Goal: Check status

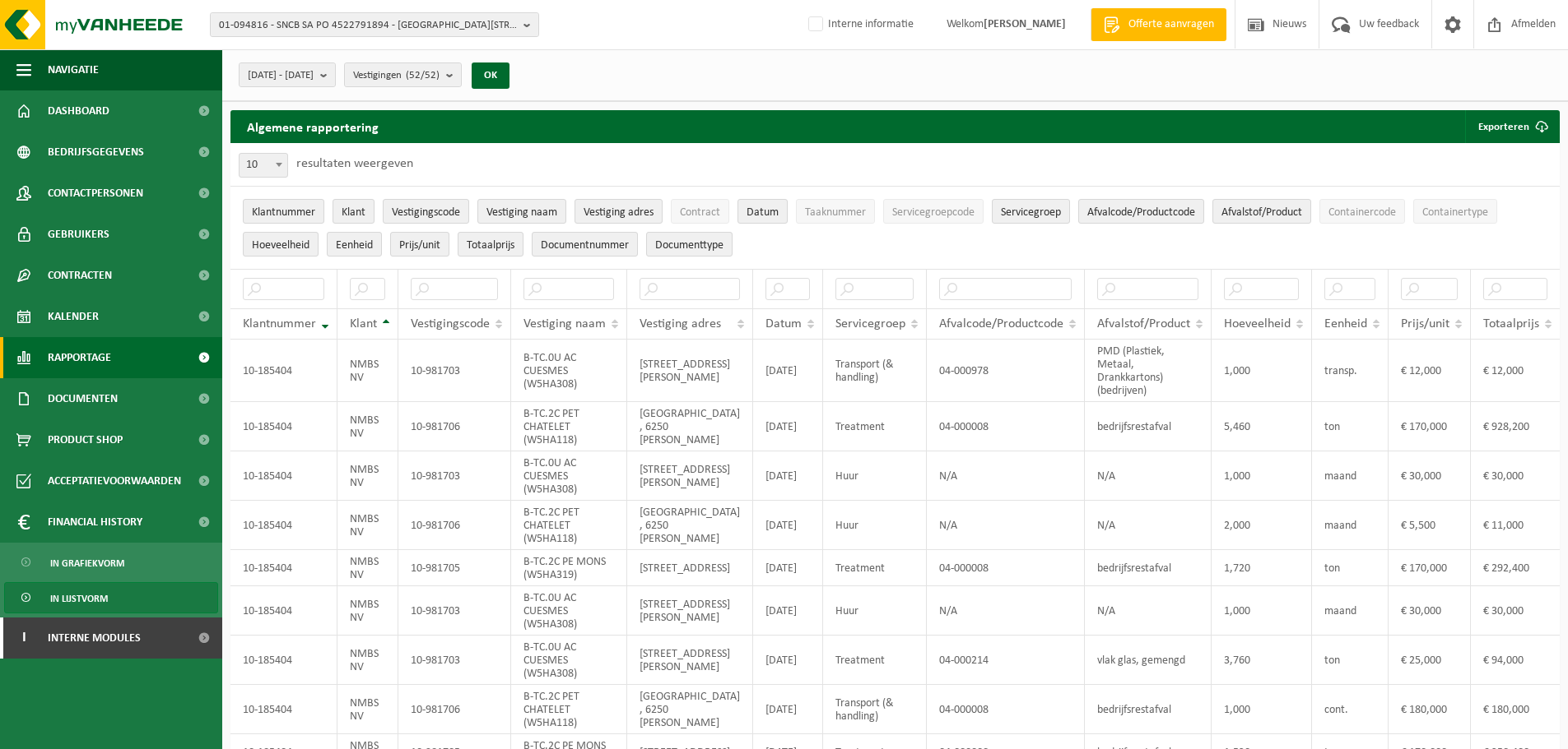
click at [84, 361] on span "Rapportage" at bounding box center [79, 358] width 63 height 41
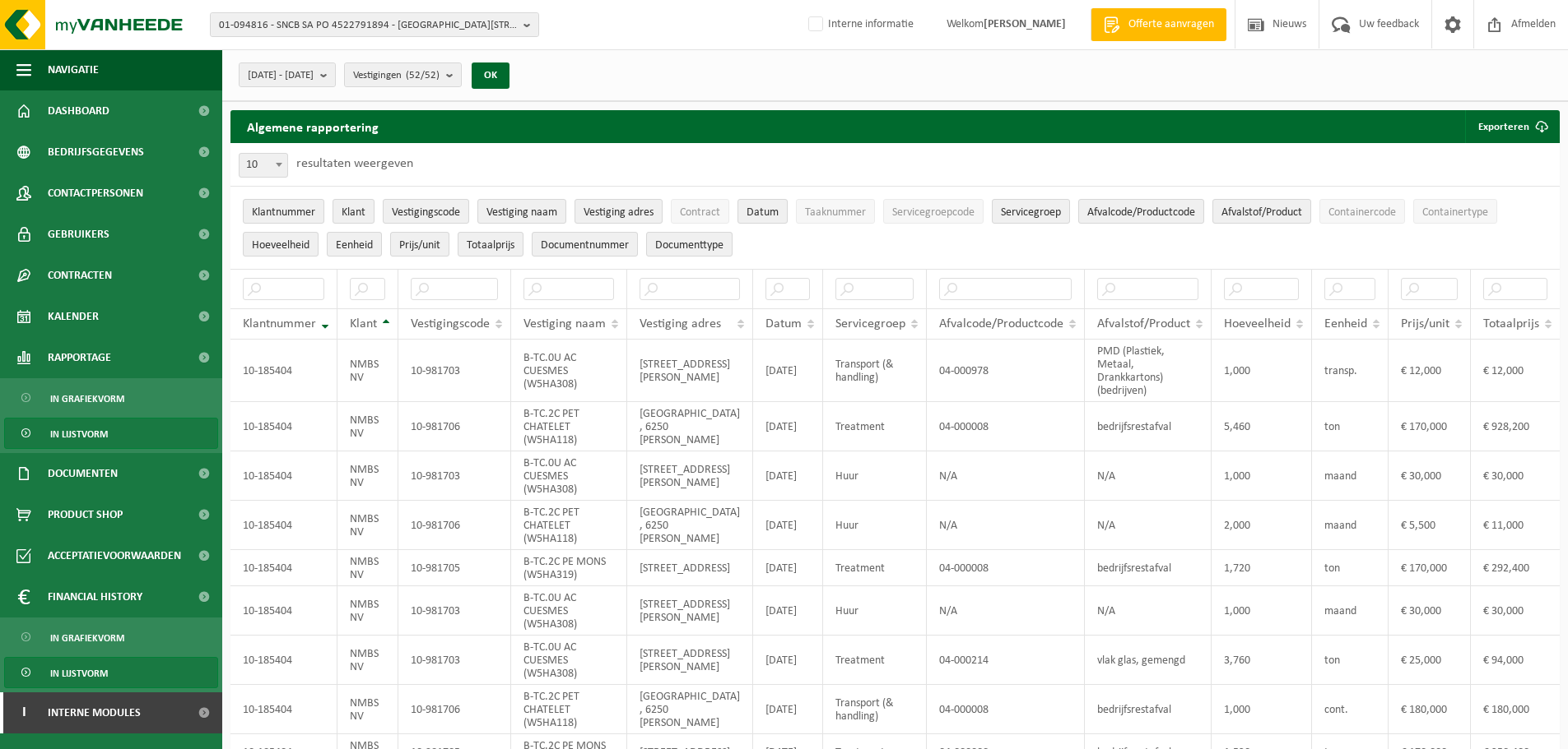
click at [97, 431] on span "In lijstvorm" at bounding box center [79, 434] width 58 height 31
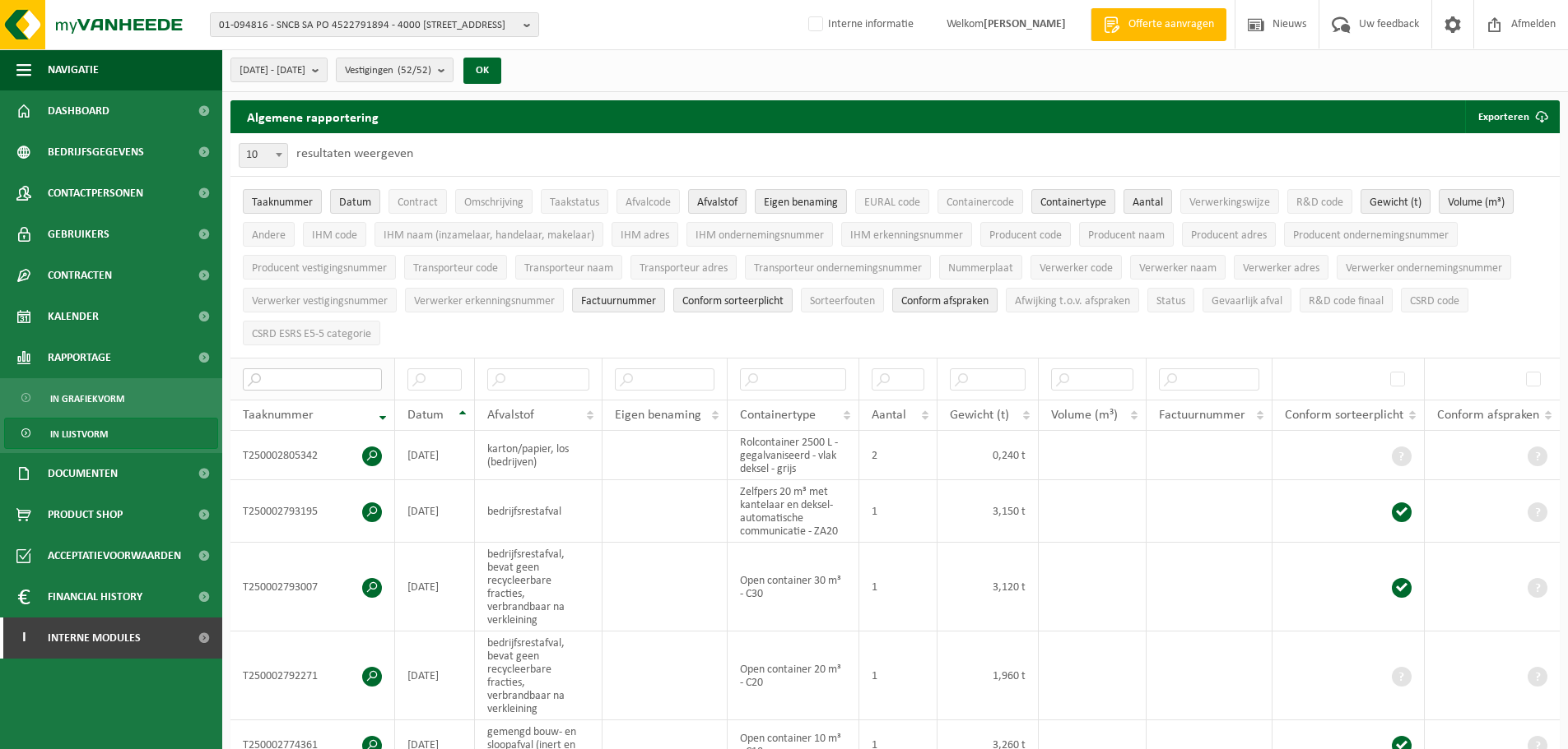
click at [322, 372] on input "text" at bounding box center [312, 380] width 139 height 22
paste input "T250001611153"
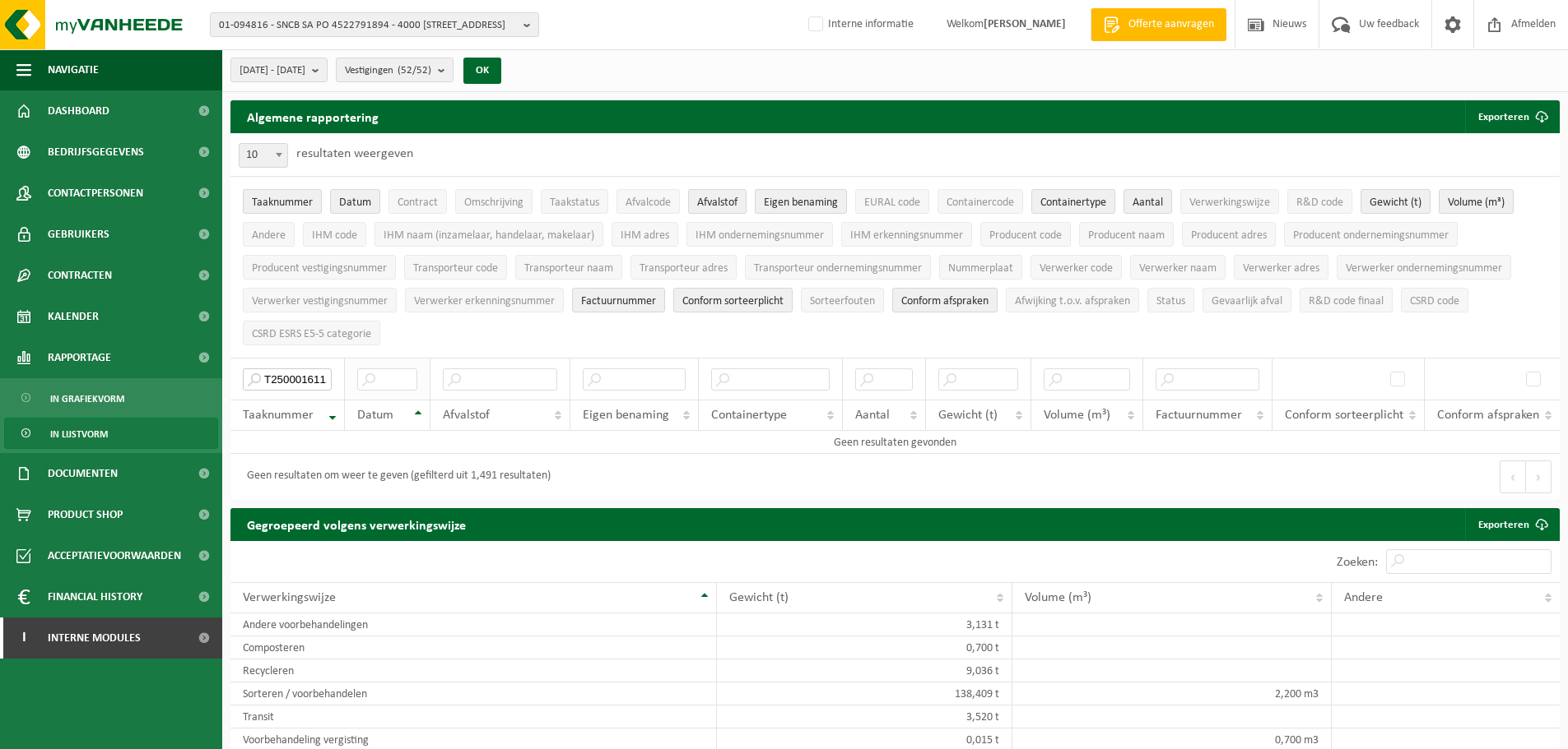
scroll to position [0, 15]
drag, startPoint x: 308, startPoint y: 379, endPoint x: 405, endPoint y: 380, distance: 97.0
click at [405, 380] on tr "T250001611153" at bounding box center [895, 379] width 1330 height 42
type input "T250001611153"
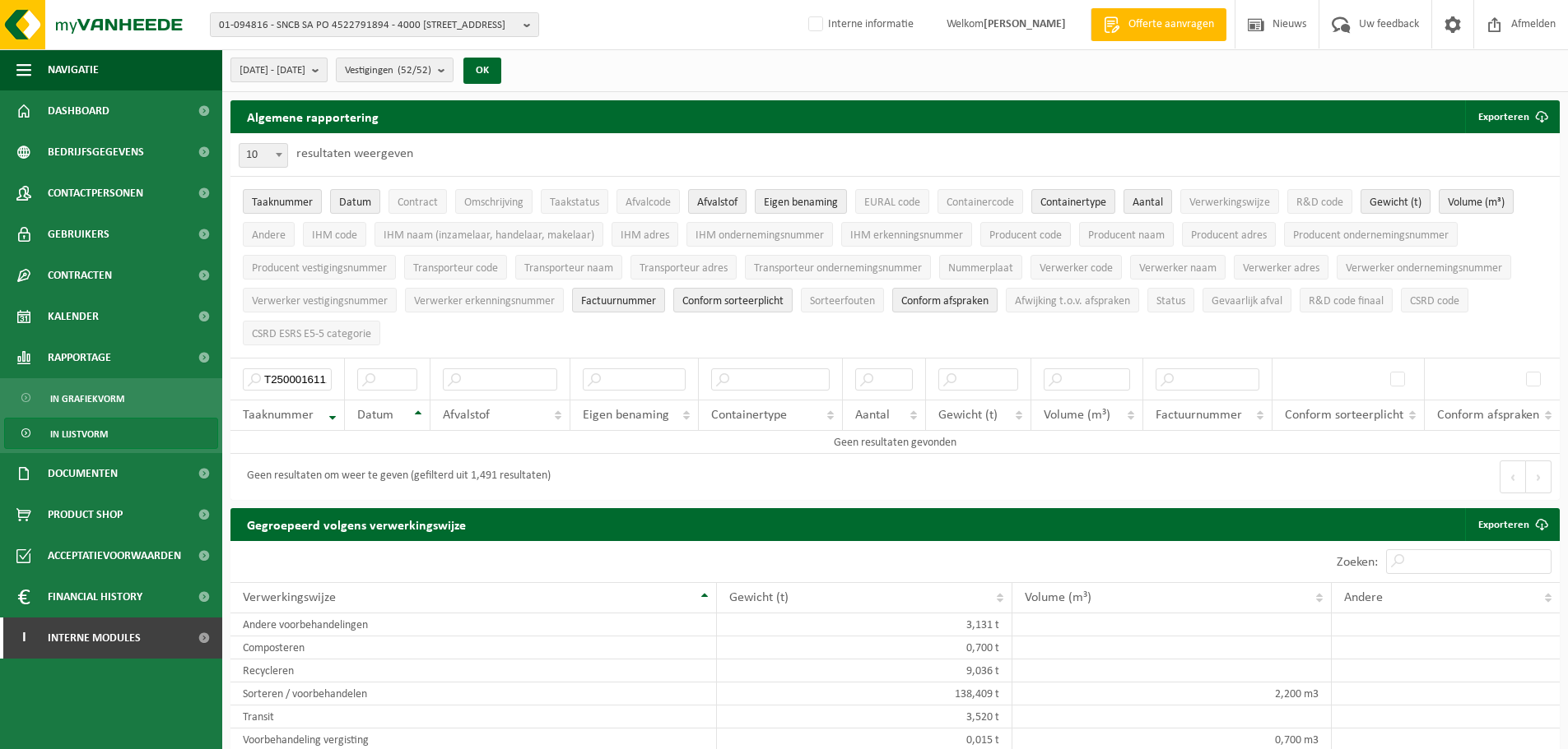
click at [306, 78] on span "[DATE] - [DATE]" at bounding box center [272, 71] width 66 height 25
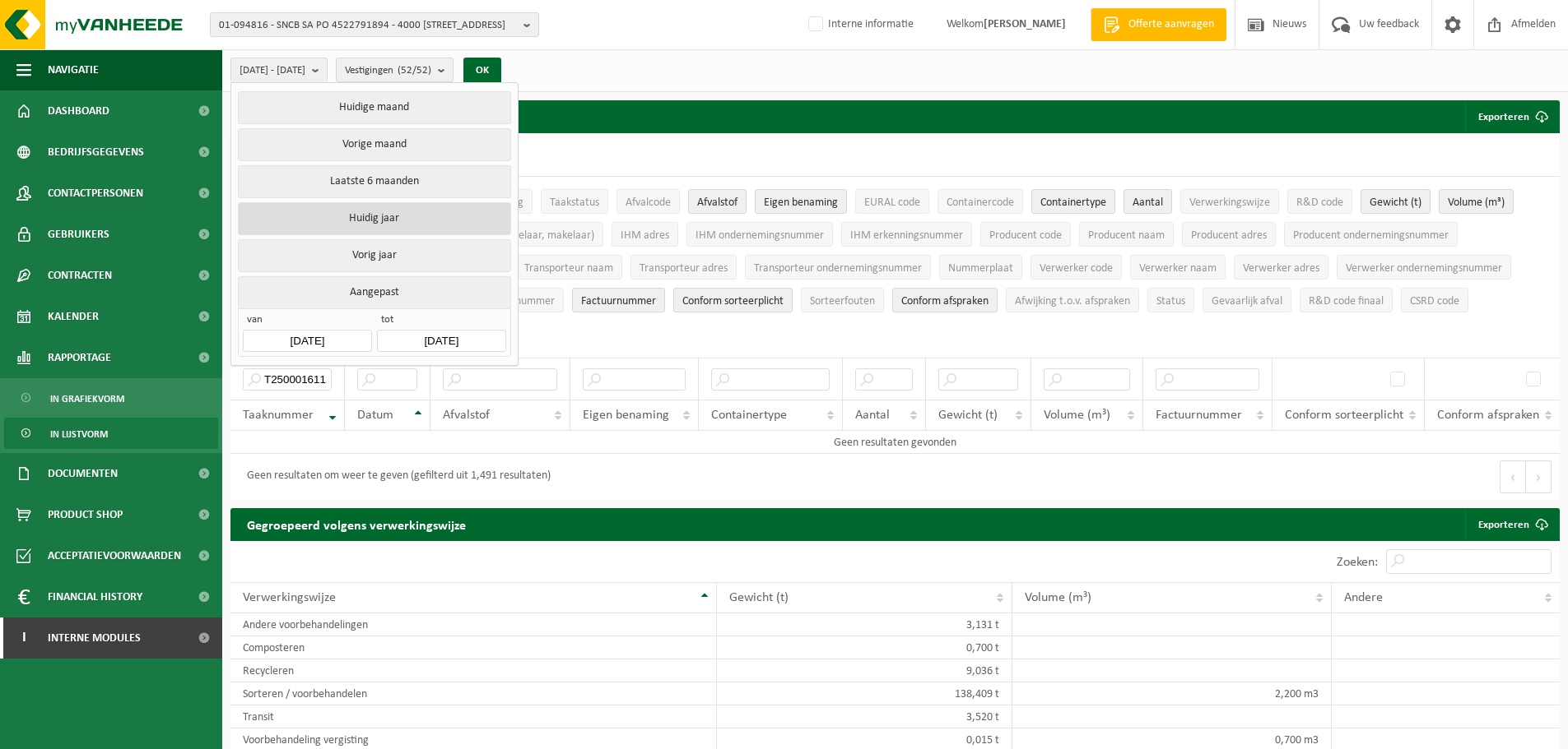
click at [391, 213] on button "Huidig jaar" at bounding box center [374, 219] width 273 height 33
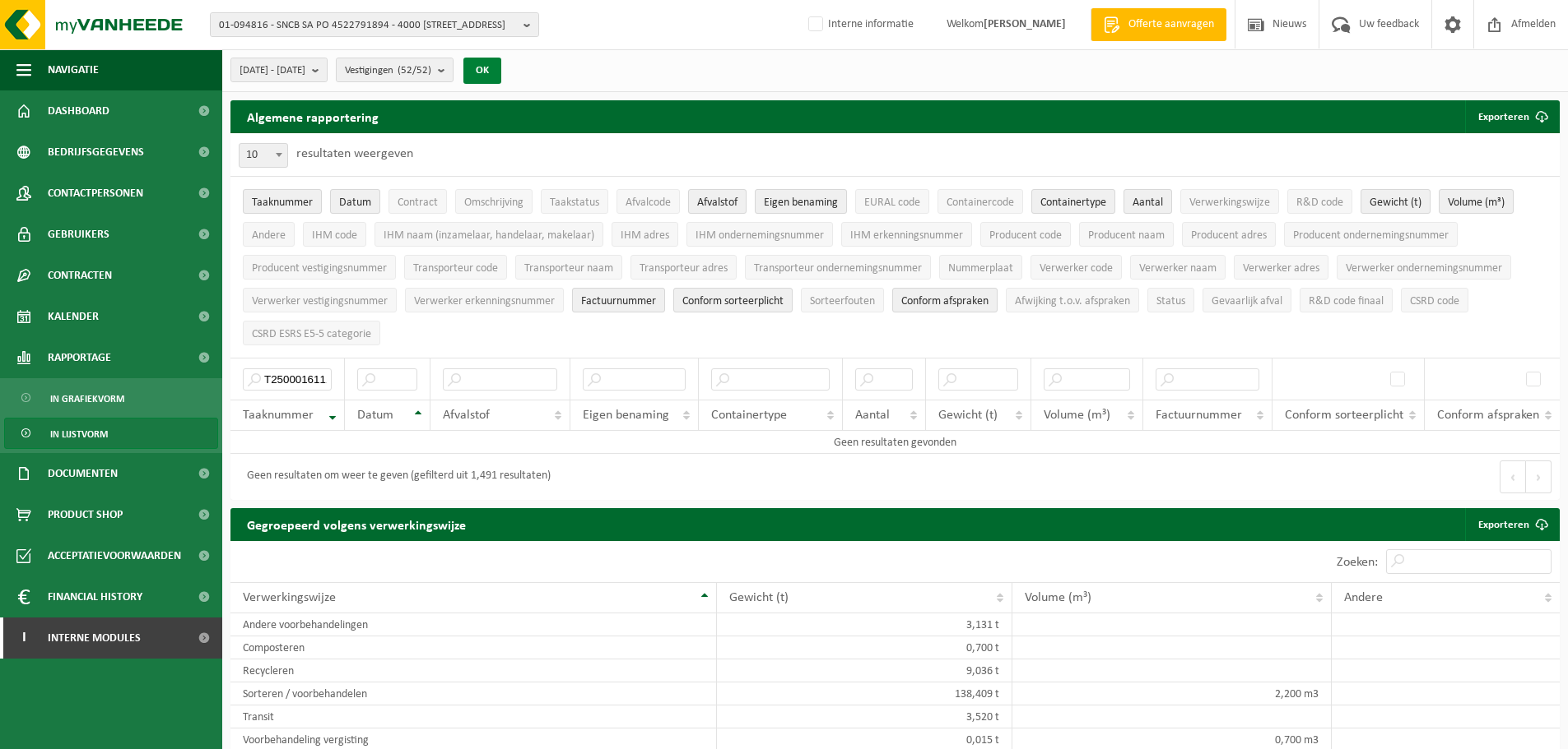
click at [502, 72] on button "OK" at bounding box center [483, 71] width 38 height 27
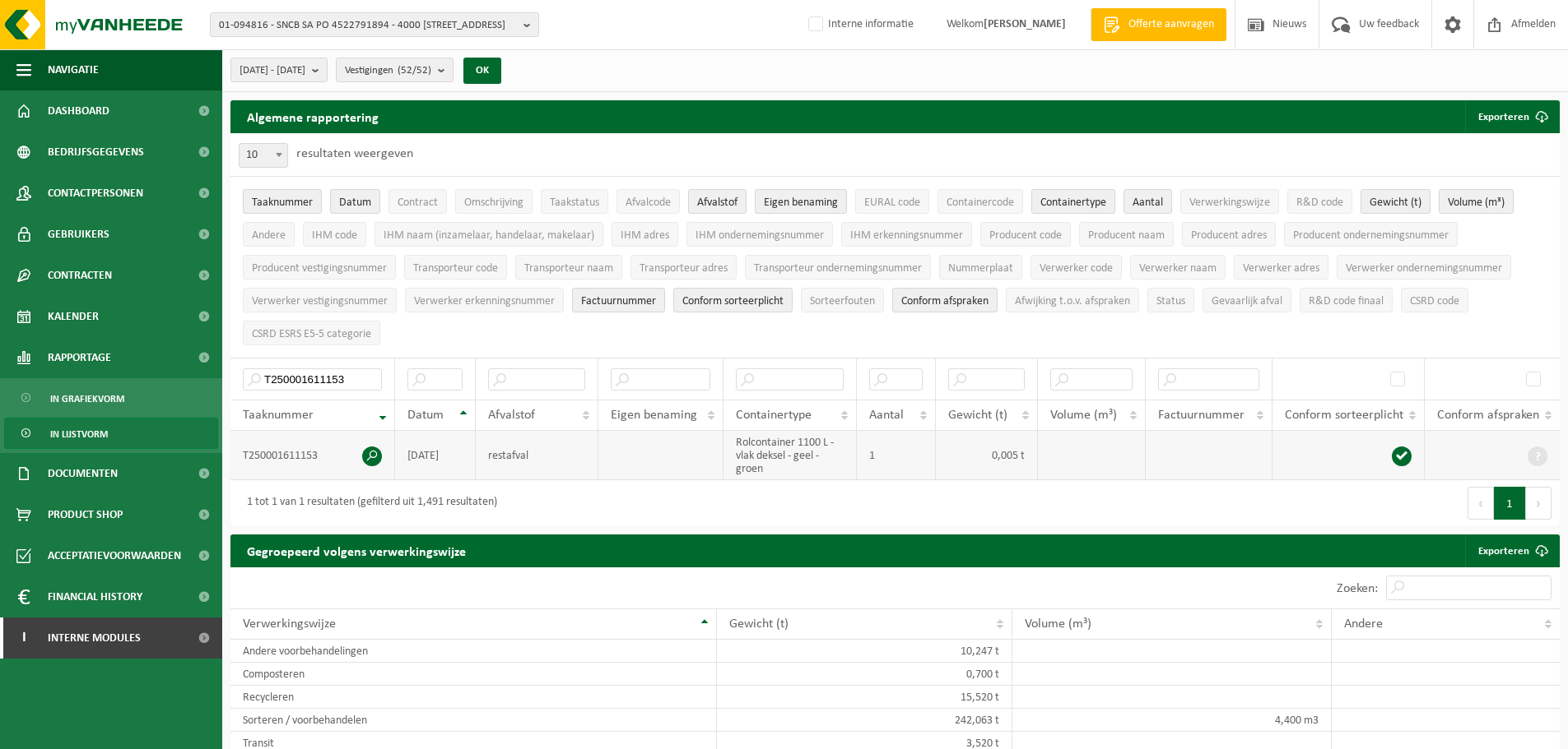
click at [370, 454] on span at bounding box center [371, 456] width 20 height 20
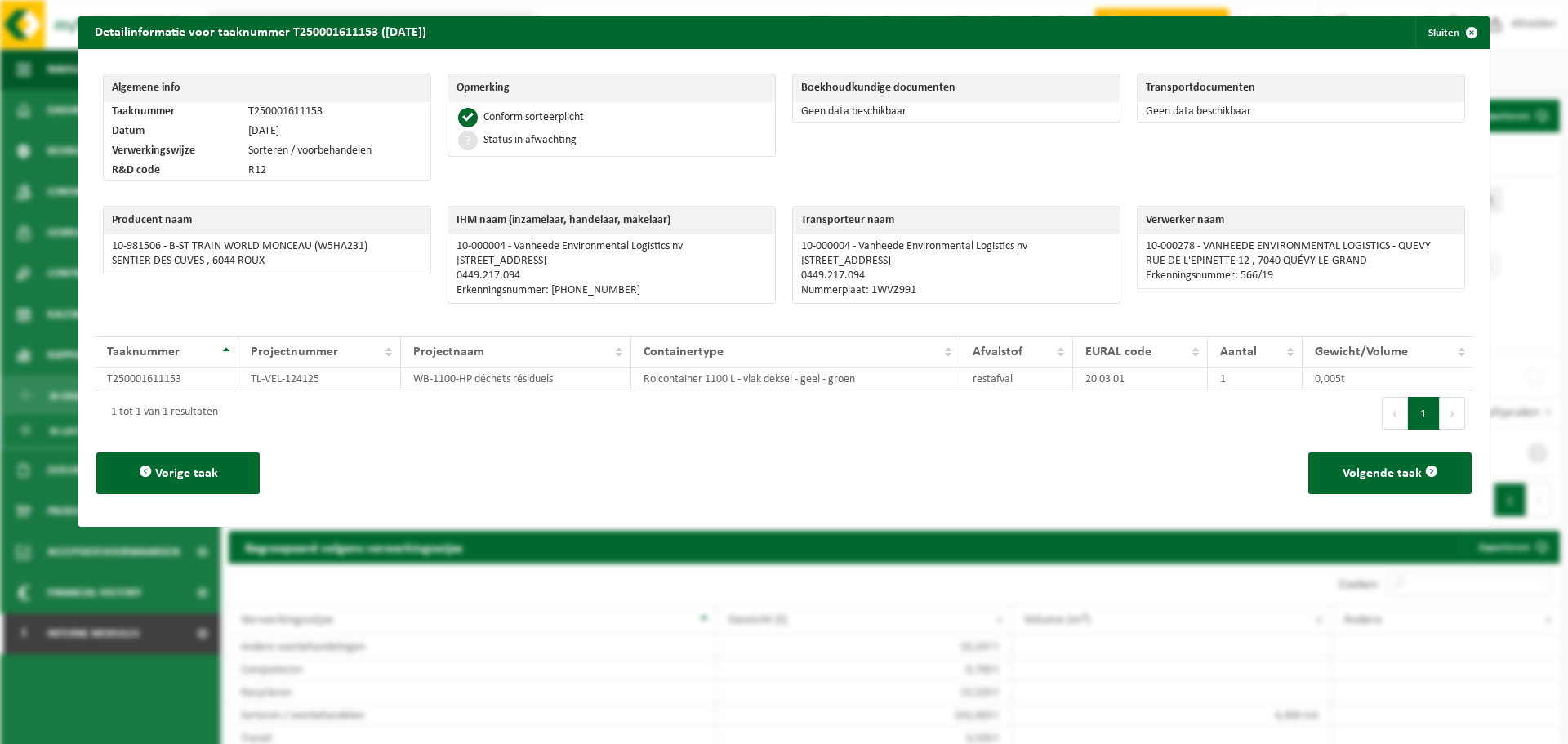
click at [1028, 158] on div "Boekhoudkundige documenten Geen data beschikbaar" at bounding box center [956, 131] width 344 height 132
click at [1028, 156] on div "Boekhoudkundige documenten Geen data beschikbaar" at bounding box center [956, 131] width 344 height 132
click at [1427, 41] on button "Sluiten" at bounding box center [1451, 33] width 73 height 33
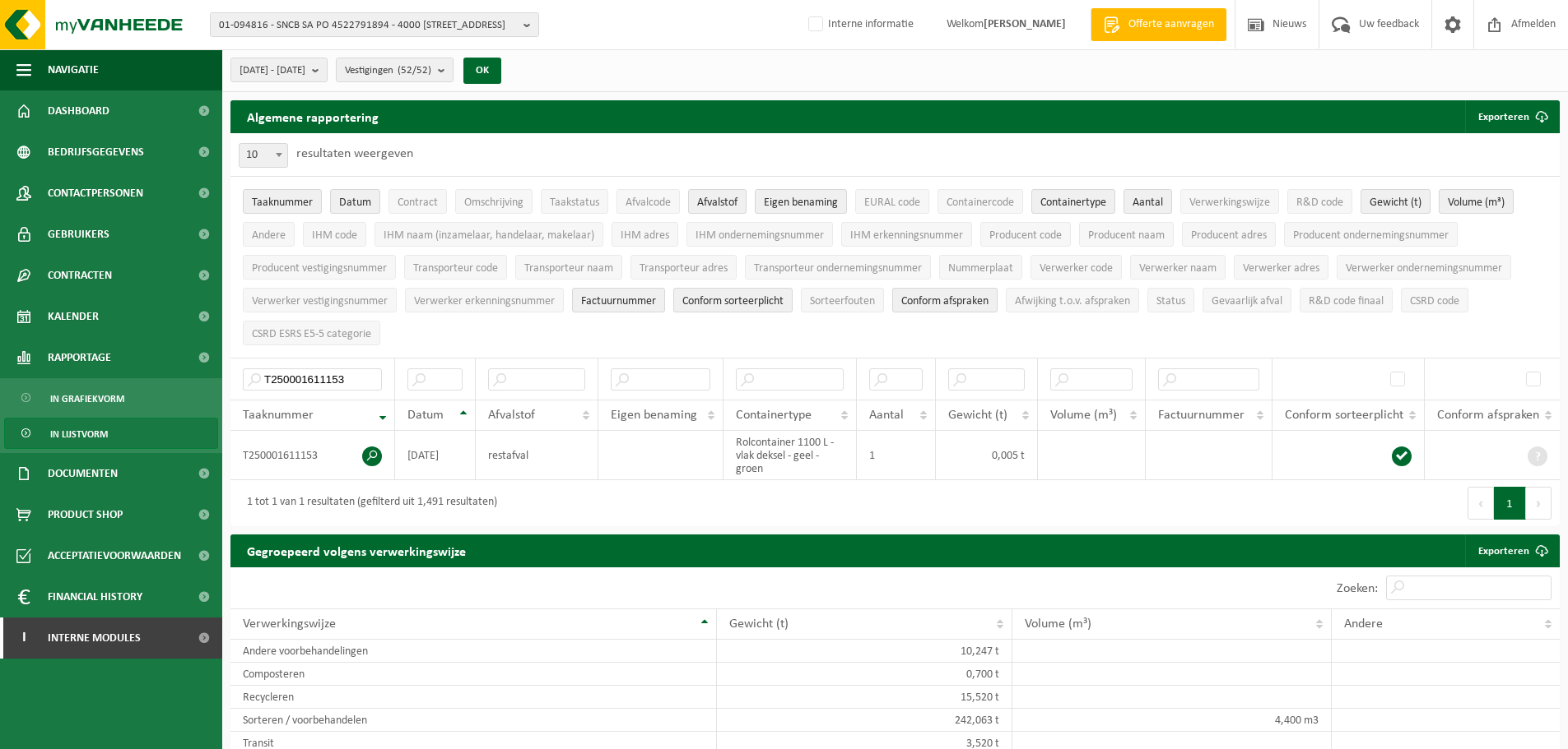
click at [1278, 135] on div "10 25 50 100 10 resultaten weergeven" at bounding box center [895, 154] width 1330 height 43
